Goal: Information Seeking & Learning: Find contact information

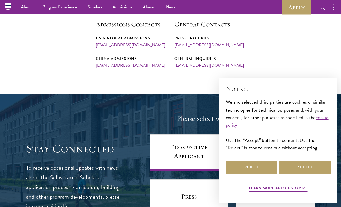
scroll to position [191, 0]
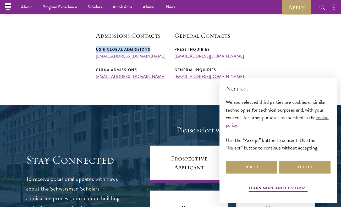
drag, startPoint x: 95, startPoint y: 50, endPoint x: 155, endPoint y: 51, distance: 59.7
click at [155, 51] on section "Admissions Team The Schwarzman Scholars admissions team has representatives all…" at bounding box center [170, 21] width 341 height 116
copy div "US & Global Admissions"
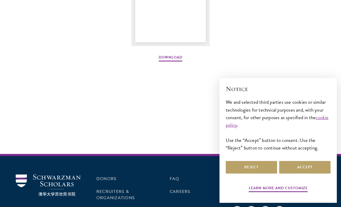
scroll to position [830, 0]
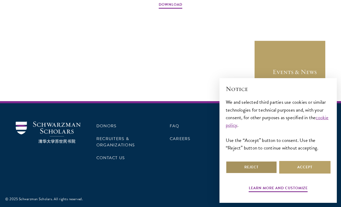
click at [265, 170] on button "Reject" at bounding box center [251, 167] width 51 height 13
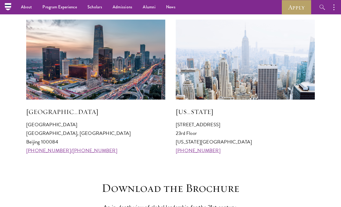
scroll to position [492, 0]
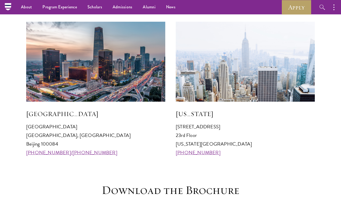
drag, startPoint x: 24, startPoint y: 128, endPoint x: 103, endPoint y: 137, distance: 79.3
click at [103, 137] on section "Visit an Office [GEOGRAPHIC_DATA] [GEOGRAPHIC_DATA] 100084 [PHONE_NUMBER]/[PHON…" at bounding box center [170, 77] width 341 height 160
copy p "[GEOGRAPHIC_DATA] [GEOGRAPHIC_DATA], [GEOGRAPHIC_DATA]"
drag, startPoint x: 24, startPoint y: 154, endPoint x: 92, endPoint y: 152, distance: 67.8
click at [92, 152] on section "Visit an Office [GEOGRAPHIC_DATA] [GEOGRAPHIC_DATA] 100084 [PHONE_NUMBER]/[PHON…" at bounding box center [170, 77] width 341 height 160
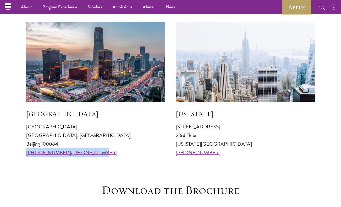
copy link "[PHONE_NUMBER]/[PHONE_NUMBER]"
